Goal: Information Seeking & Learning: Learn about a topic

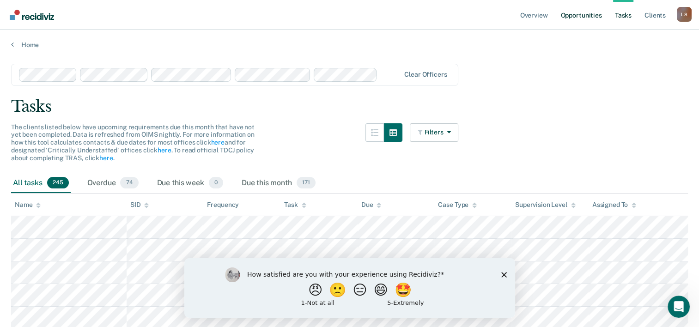
click at [578, 12] on link "Opportunities" at bounding box center [580, 15] width 45 height 30
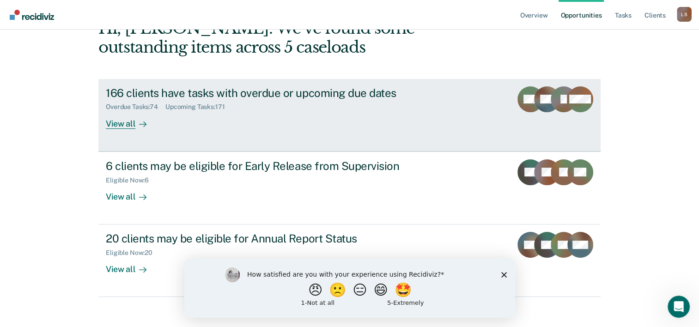
scroll to position [65, 0]
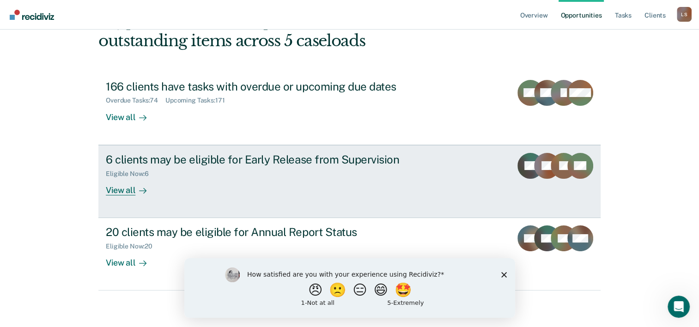
click at [128, 191] on div "View all" at bounding box center [132, 186] width 52 height 18
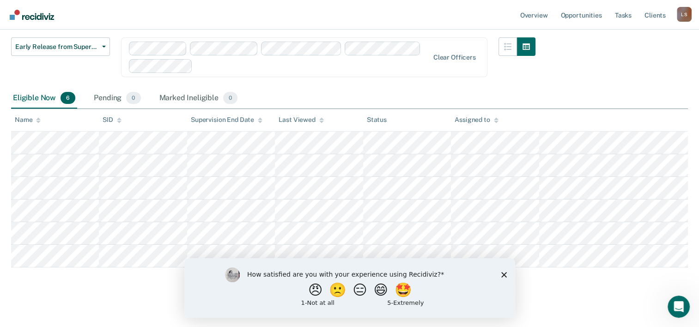
scroll to position [125, 0]
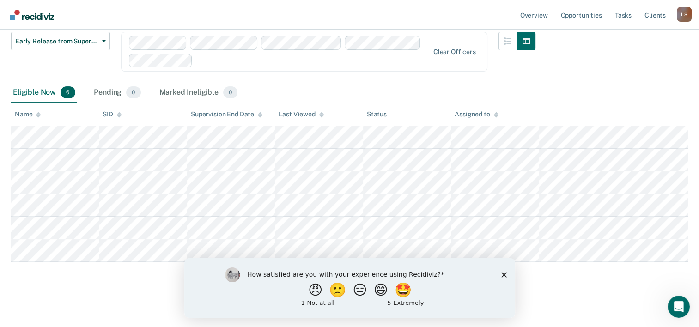
click at [503, 275] on polygon "Close survey" at bounding box center [503, 274] width 6 height 6
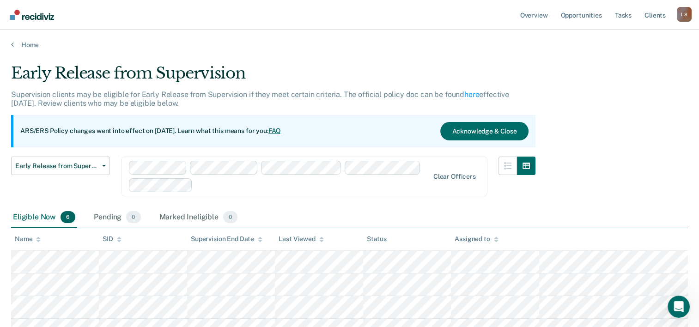
scroll to position [0, 0]
